Goal: Task Accomplishment & Management: Use online tool/utility

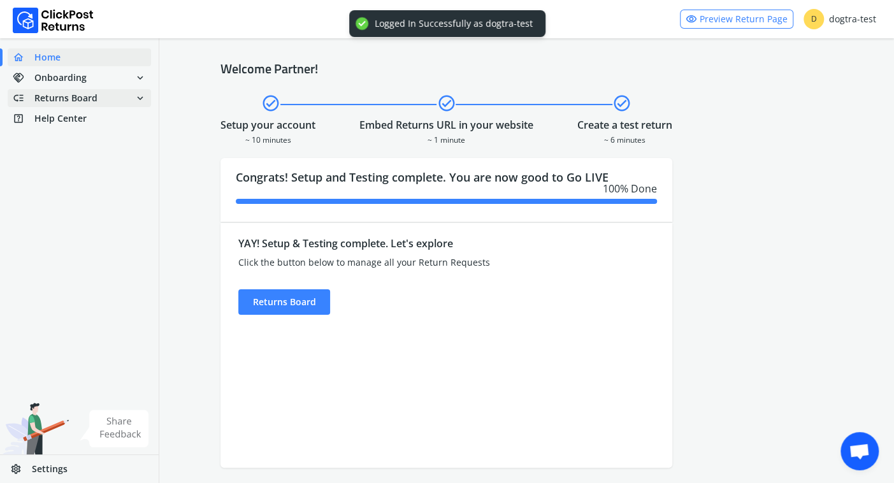
click at [88, 96] on span "Returns Board" at bounding box center [65, 98] width 63 height 13
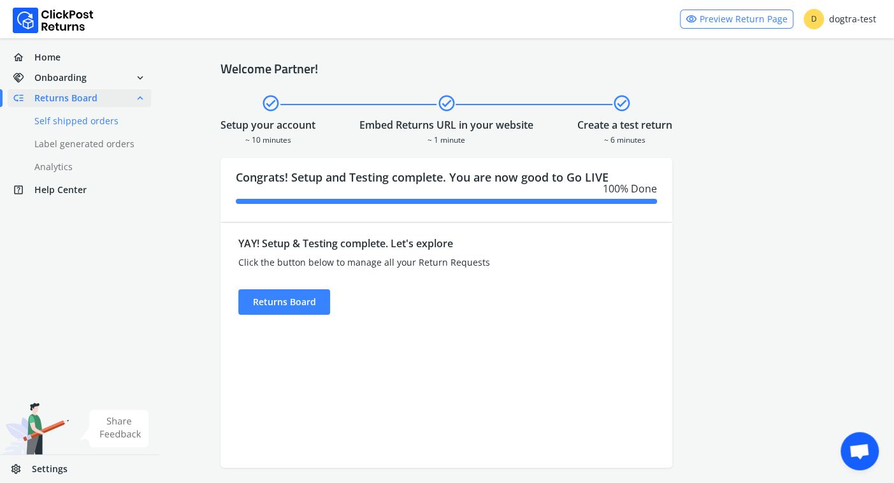
click at [82, 124] on link "done Self shipped orders" at bounding box center [87, 121] width 159 height 18
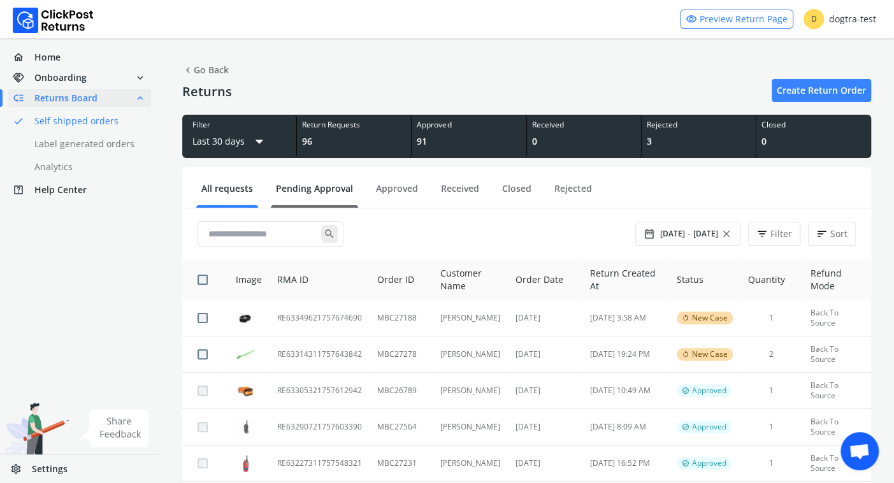
click at [305, 188] on link "Pending Approval" at bounding box center [314, 193] width 87 height 22
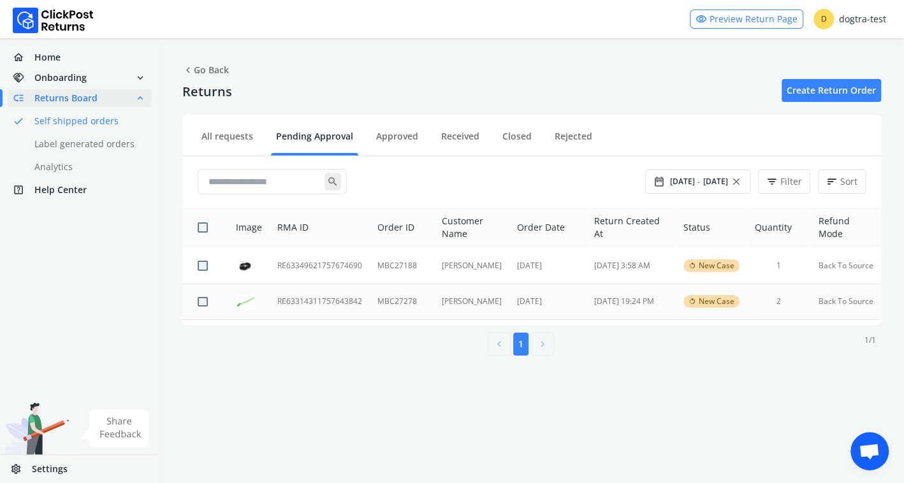
click at [305, 302] on td "RE63314311757643842" at bounding box center [320, 302] width 100 height 36
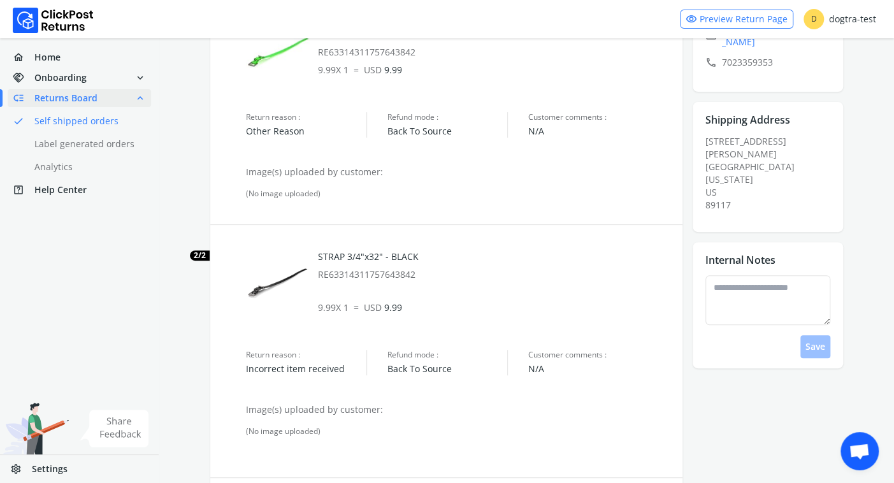
scroll to position [294, 0]
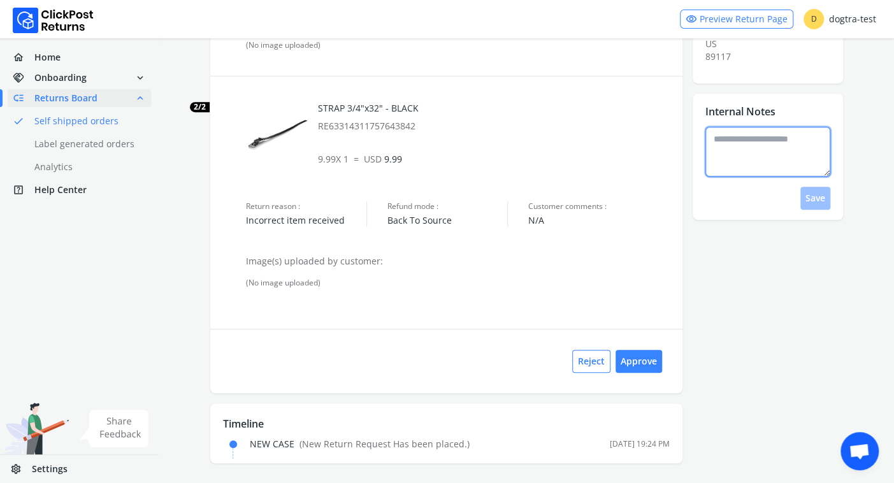
click at [736, 127] on textarea at bounding box center [768, 152] width 125 height 50
type textarea "**********"
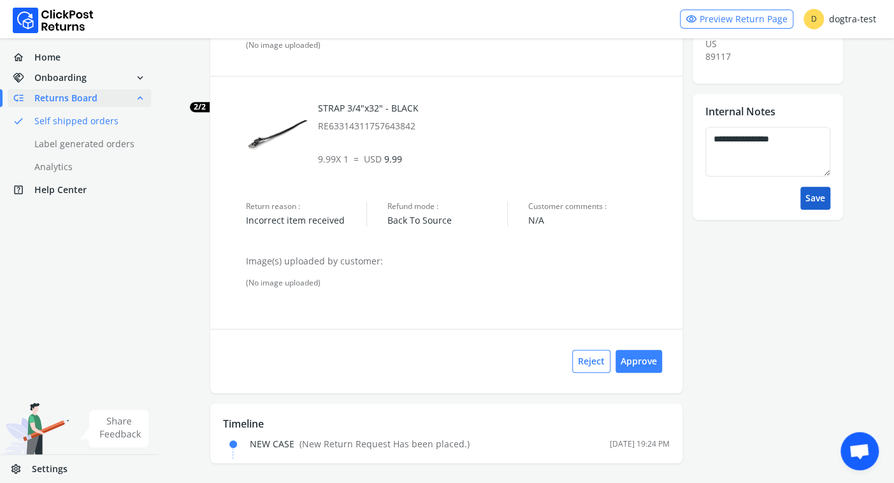
click at [822, 187] on button "Save" at bounding box center [816, 198] width 30 height 23
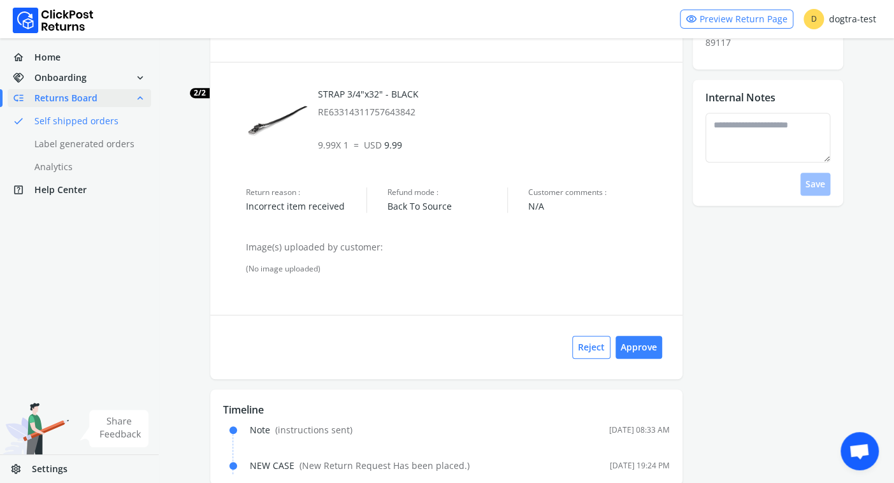
scroll to position [329, 0]
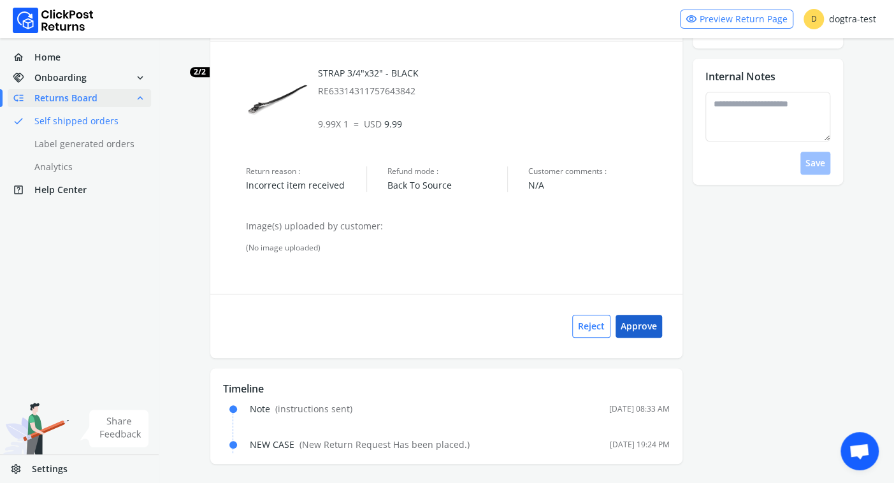
click at [635, 330] on button "Approve" at bounding box center [639, 326] width 47 height 23
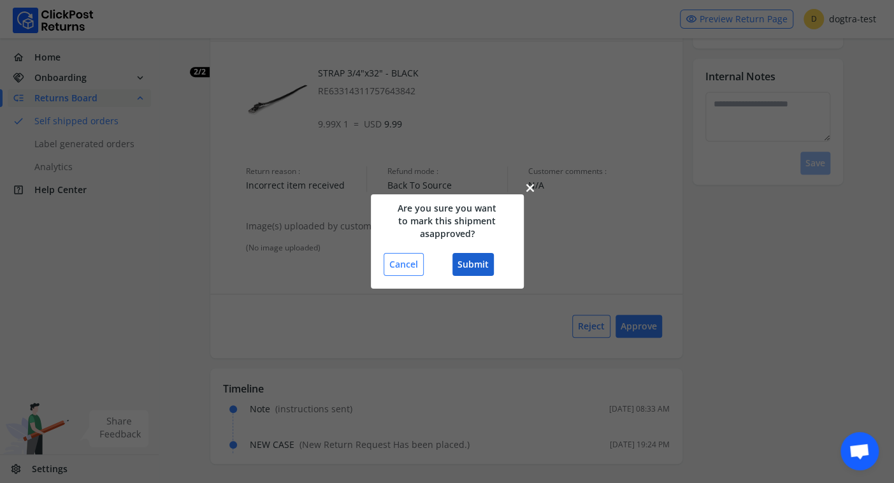
click at [475, 259] on button "Submit" at bounding box center [473, 264] width 41 height 23
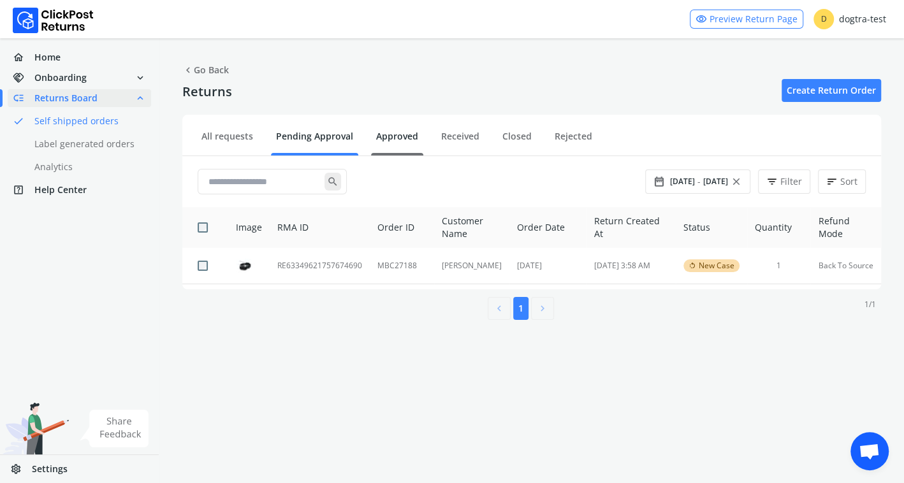
click at [395, 136] on link "Approved" at bounding box center [397, 141] width 52 height 22
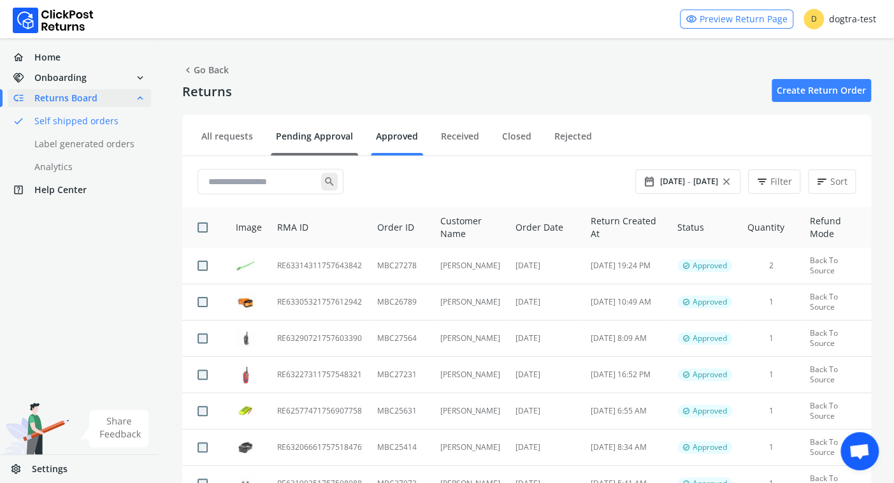
click at [308, 137] on link "Pending Approval" at bounding box center [314, 141] width 87 height 22
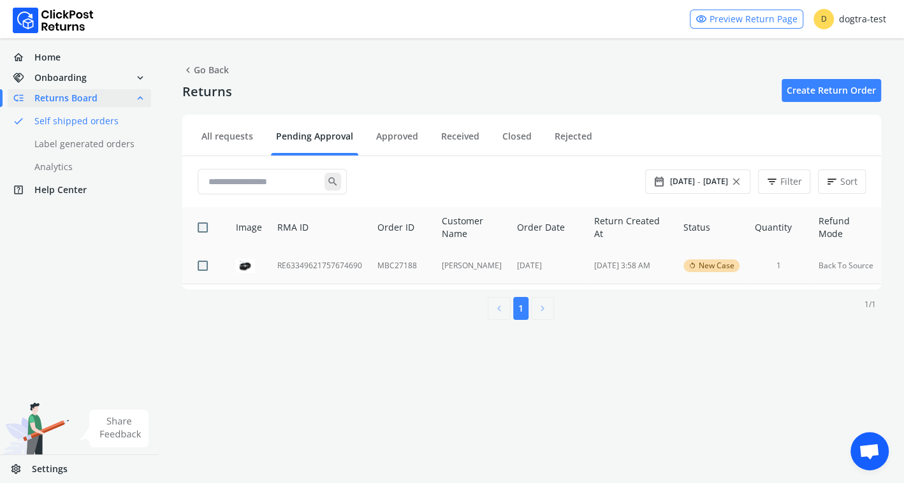
click at [309, 266] on td "RE63349621757674690" at bounding box center [320, 266] width 100 height 36
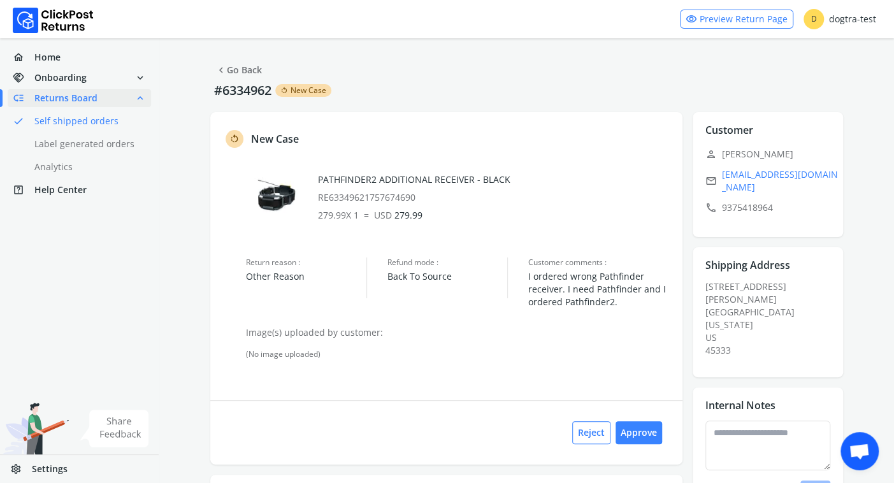
click at [246, 68] on link "chevron_left Go Back" at bounding box center [238, 70] width 47 height 18
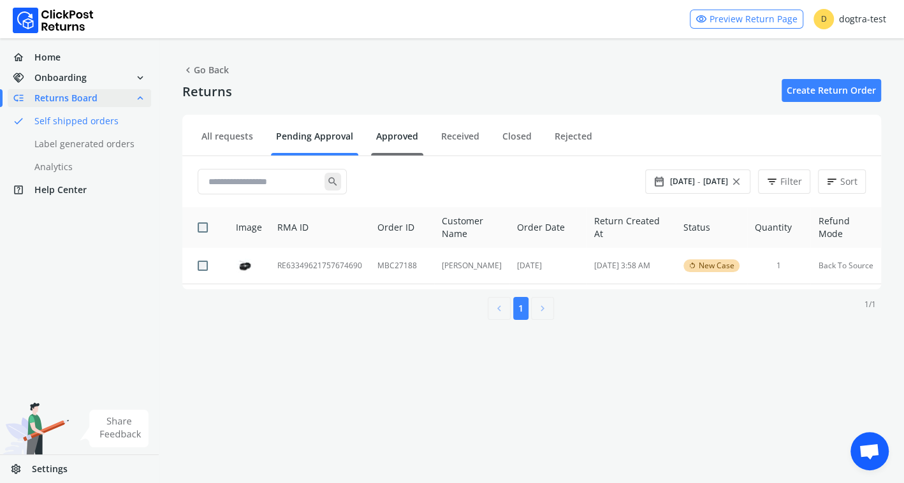
click at [386, 133] on link "Approved" at bounding box center [397, 141] width 52 height 22
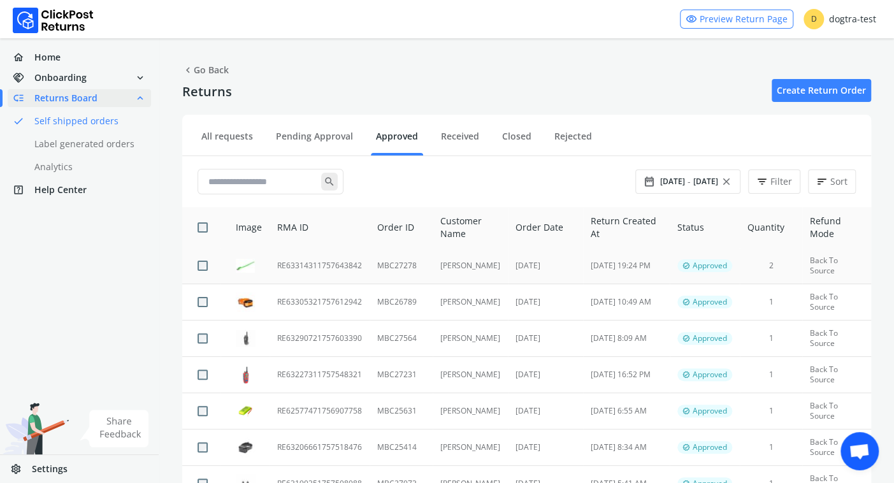
click at [322, 266] on td "RE63314311757643842" at bounding box center [320, 266] width 100 height 36
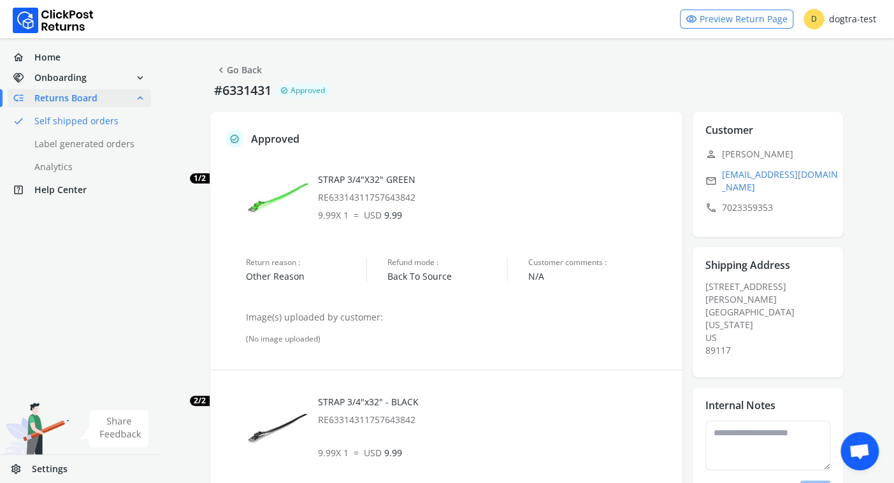
click at [240, 68] on link "chevron_left Go Back" at bounding box center [238, 70] width 47 height 18
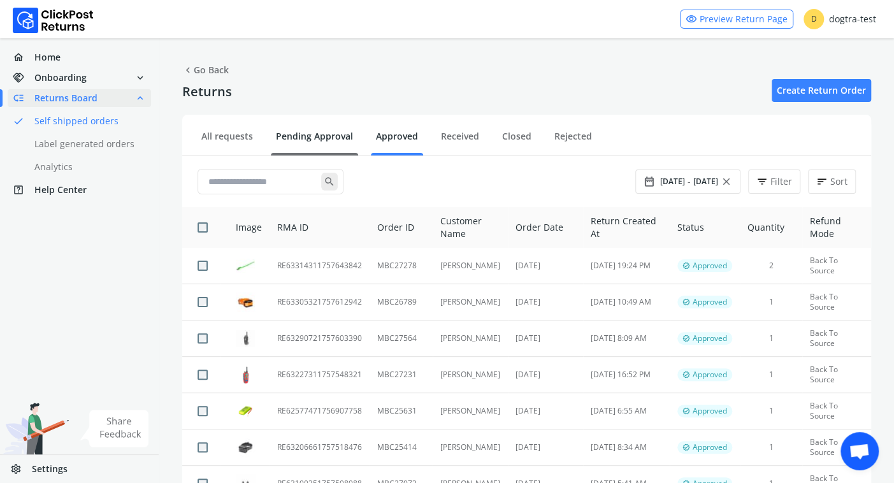
click at [309, 138] on link "Pending Approval" at bounding box center [314, 141] width 87 height 22
